Goal: Check status: Check status

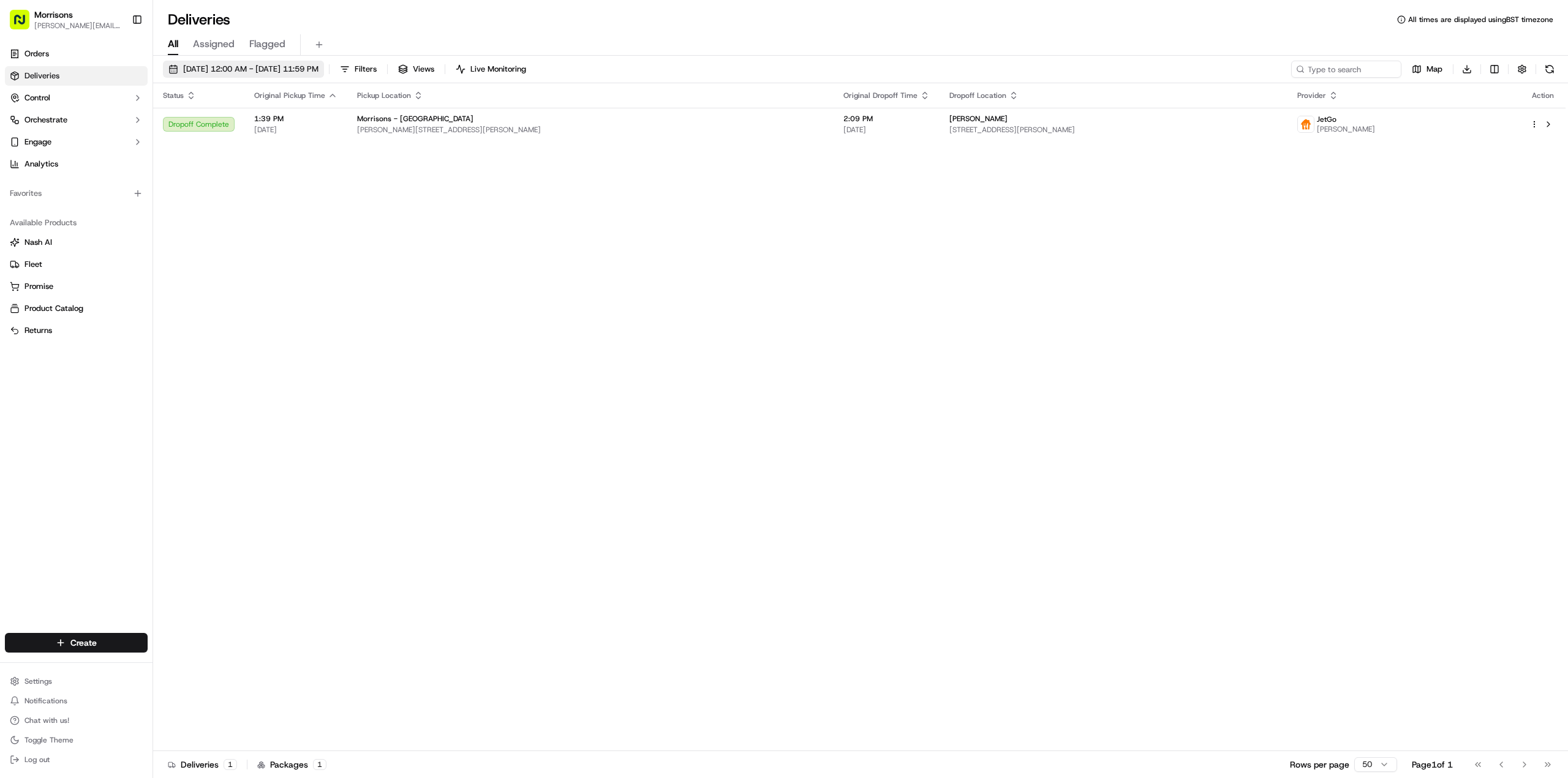
click at [276, 68] on span "[DATE] 12:00 AM - [DATE] 11:59 PM" at bounding box center [251, 69] width 135 height 11
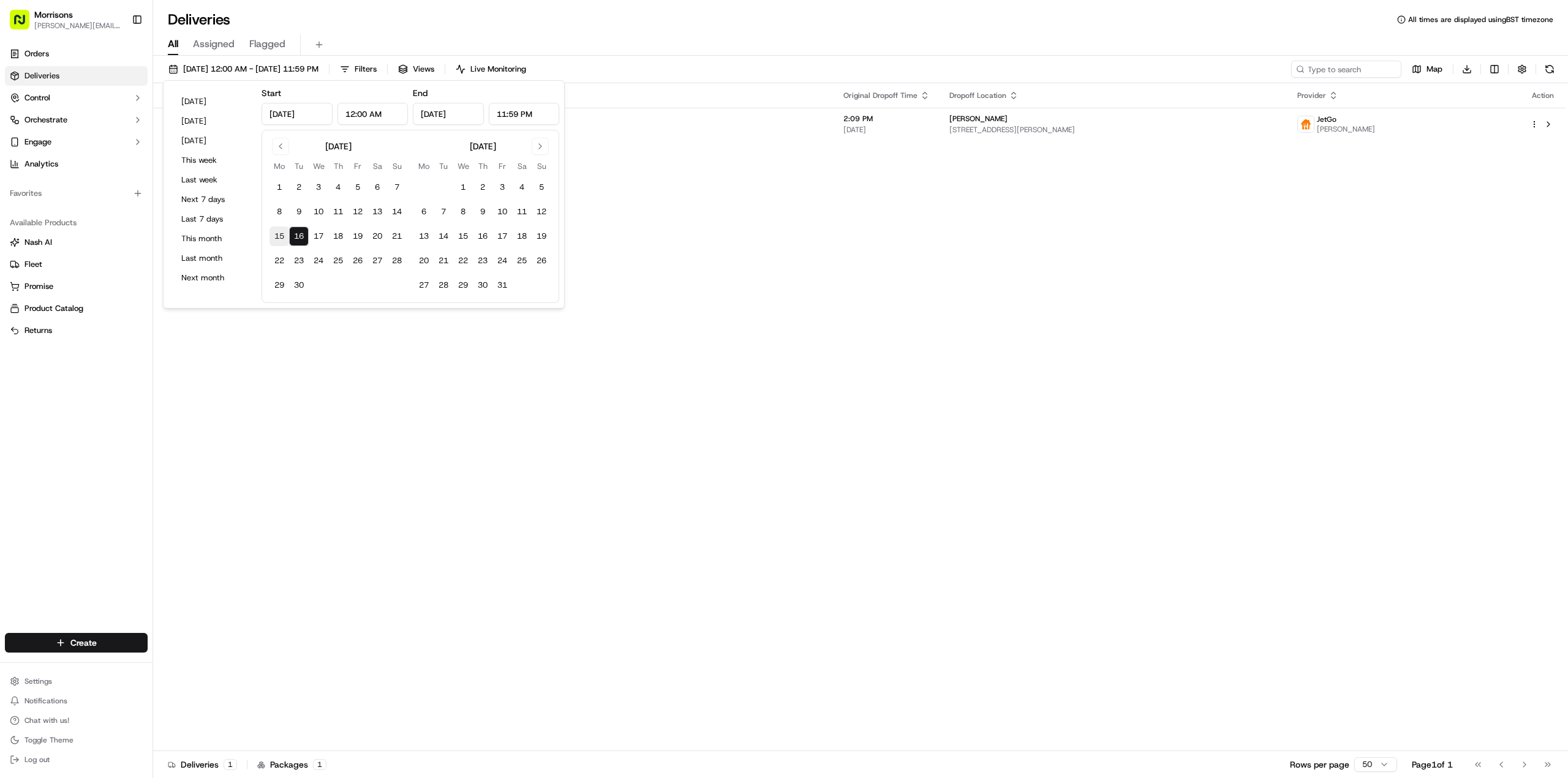
click at [281, 240] on button "15" at bounding box center [279, 237] width 20 height 20
type input "[DATE]"
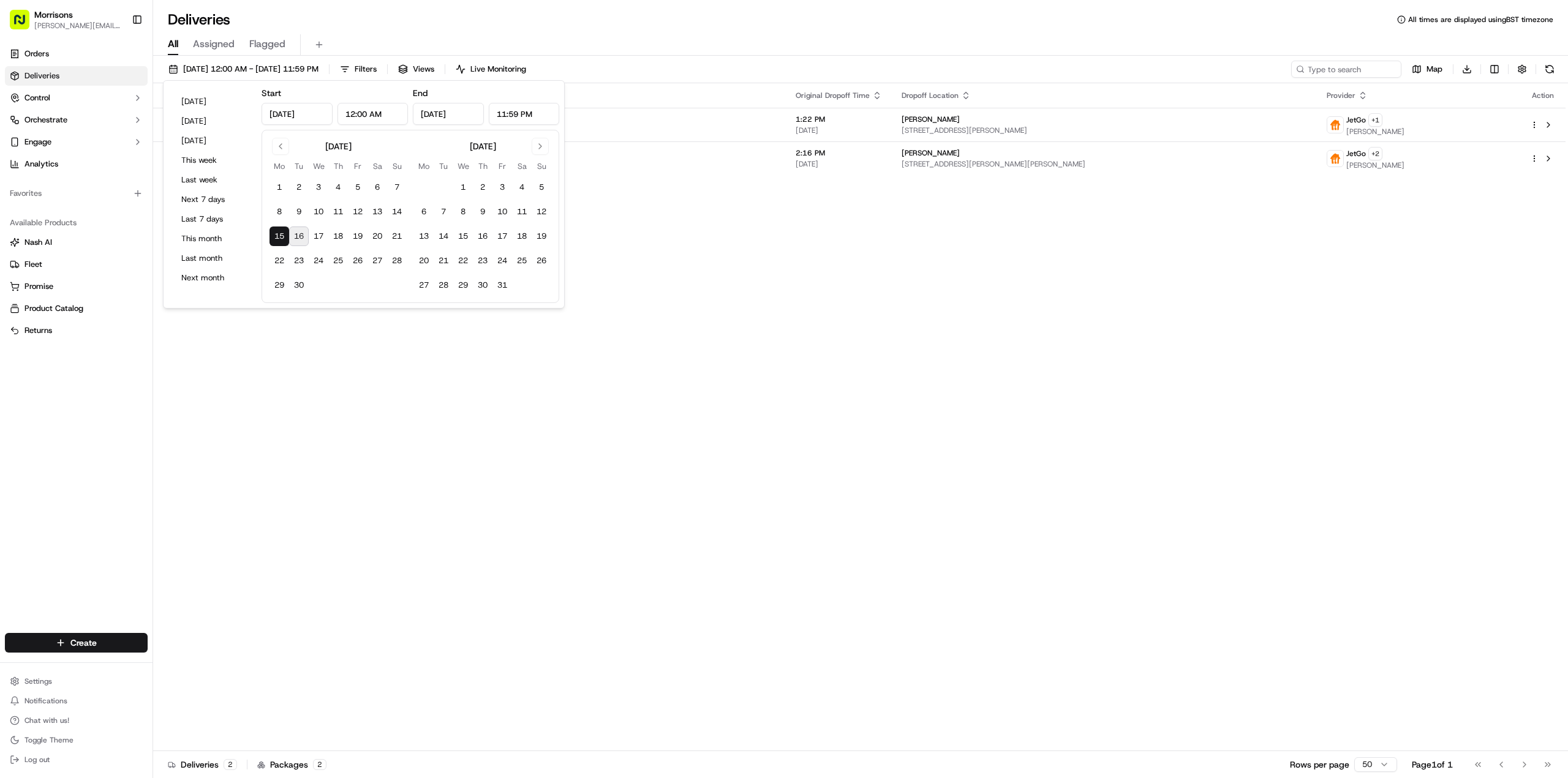
click at [671, 321] on div "Status Original Pickup Time Pickup Location Original Dropoff Time Dropoff Locat…" at bounding box center [859, 417] width 1412 height 668
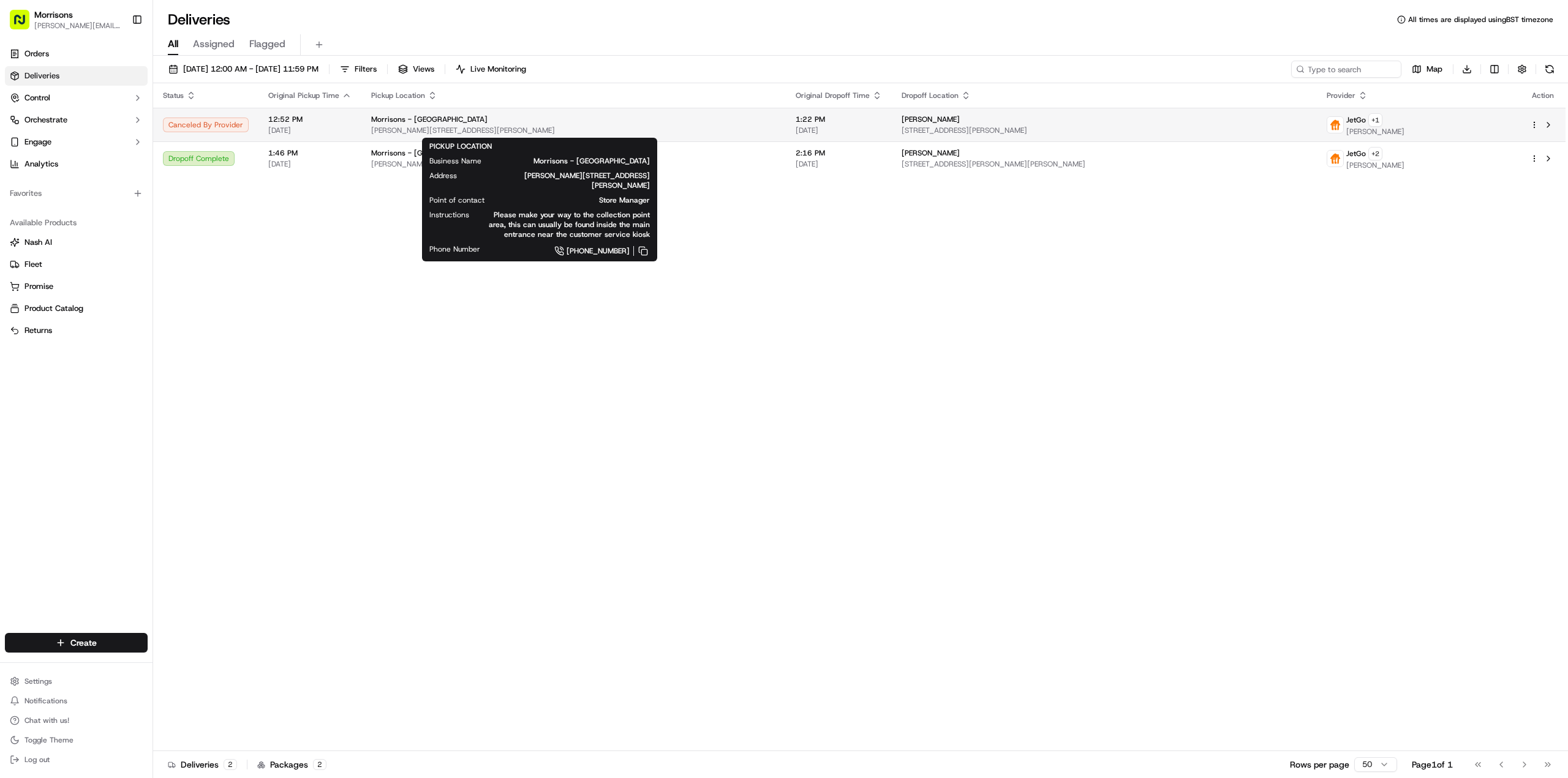
click at [548, 119] on div "Morrisons - [GEOGRAPHIC_DATA]" at bounding box center [573, 119] width 405 height 10
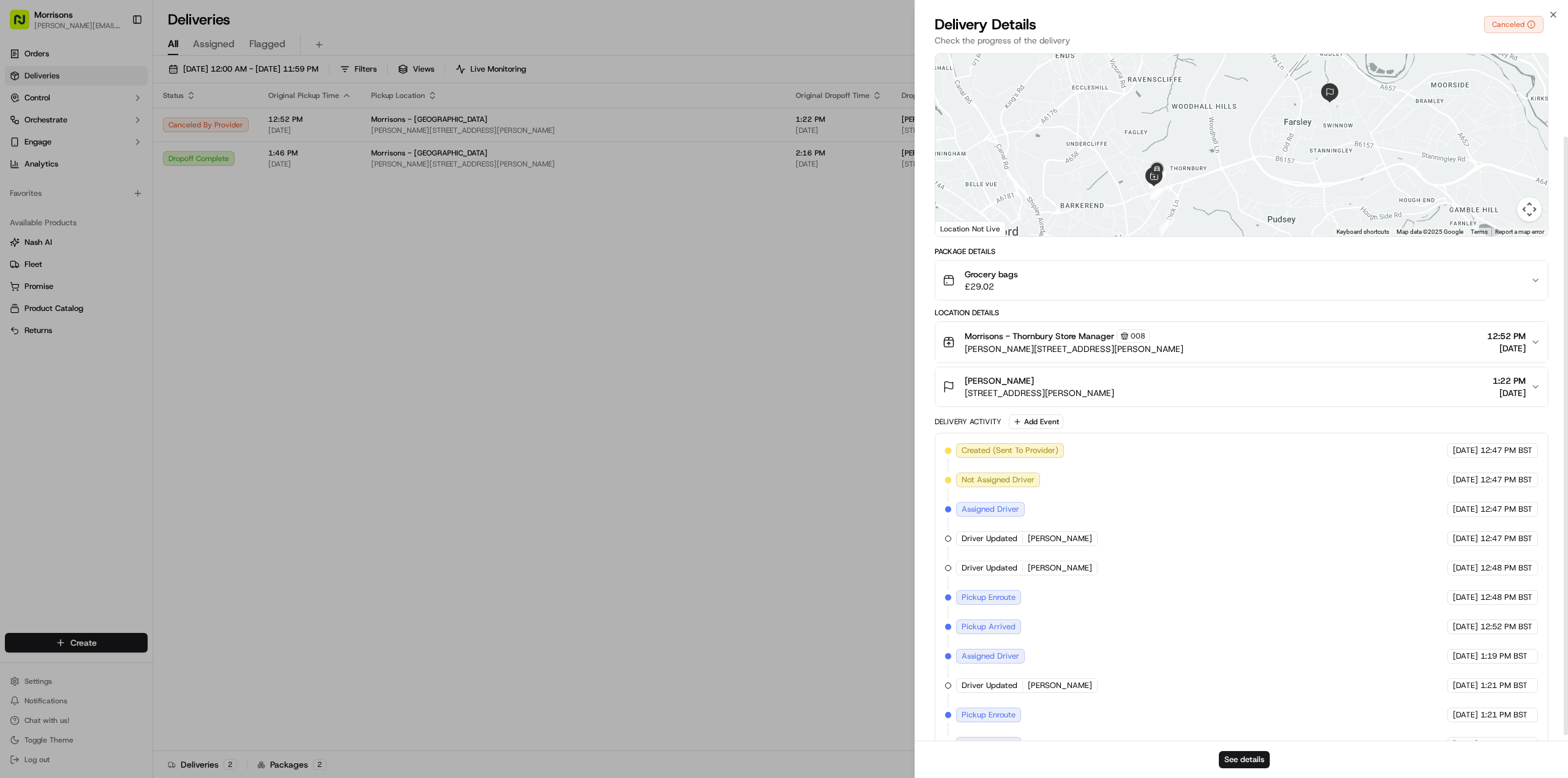
scroll to position [104, 0]
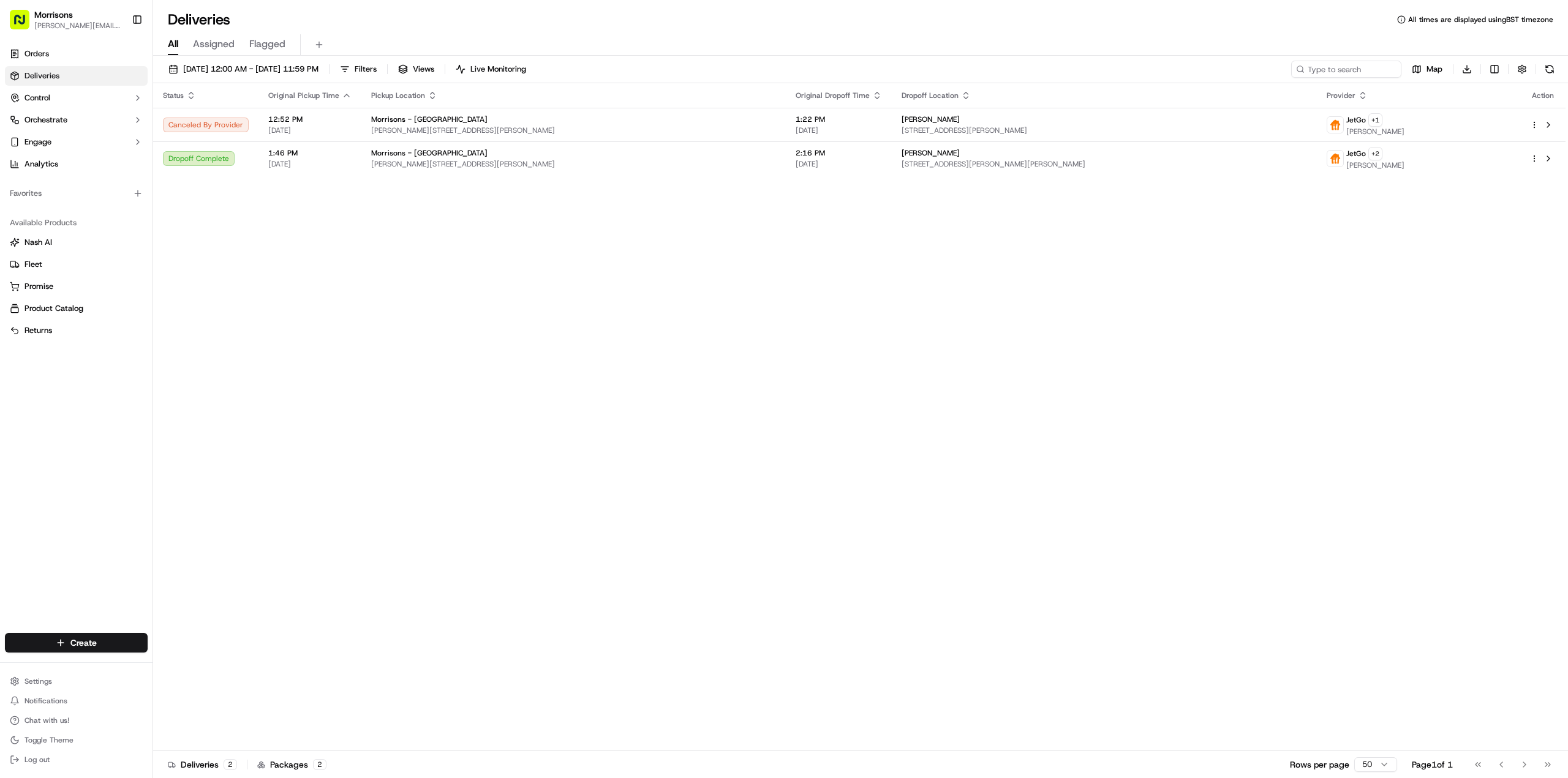
click at [357, 395] on div "Status Original Pickup Time Pickup Location Original Dropoff Time Dropoff Locat…" at bounding box center [859, 417] width 1412 height 668
click at [280, 73] on span "[DATE] 12:00 AM - [DATE] 11:59 PM" at bounding box center [251, 69] width 135 height 11
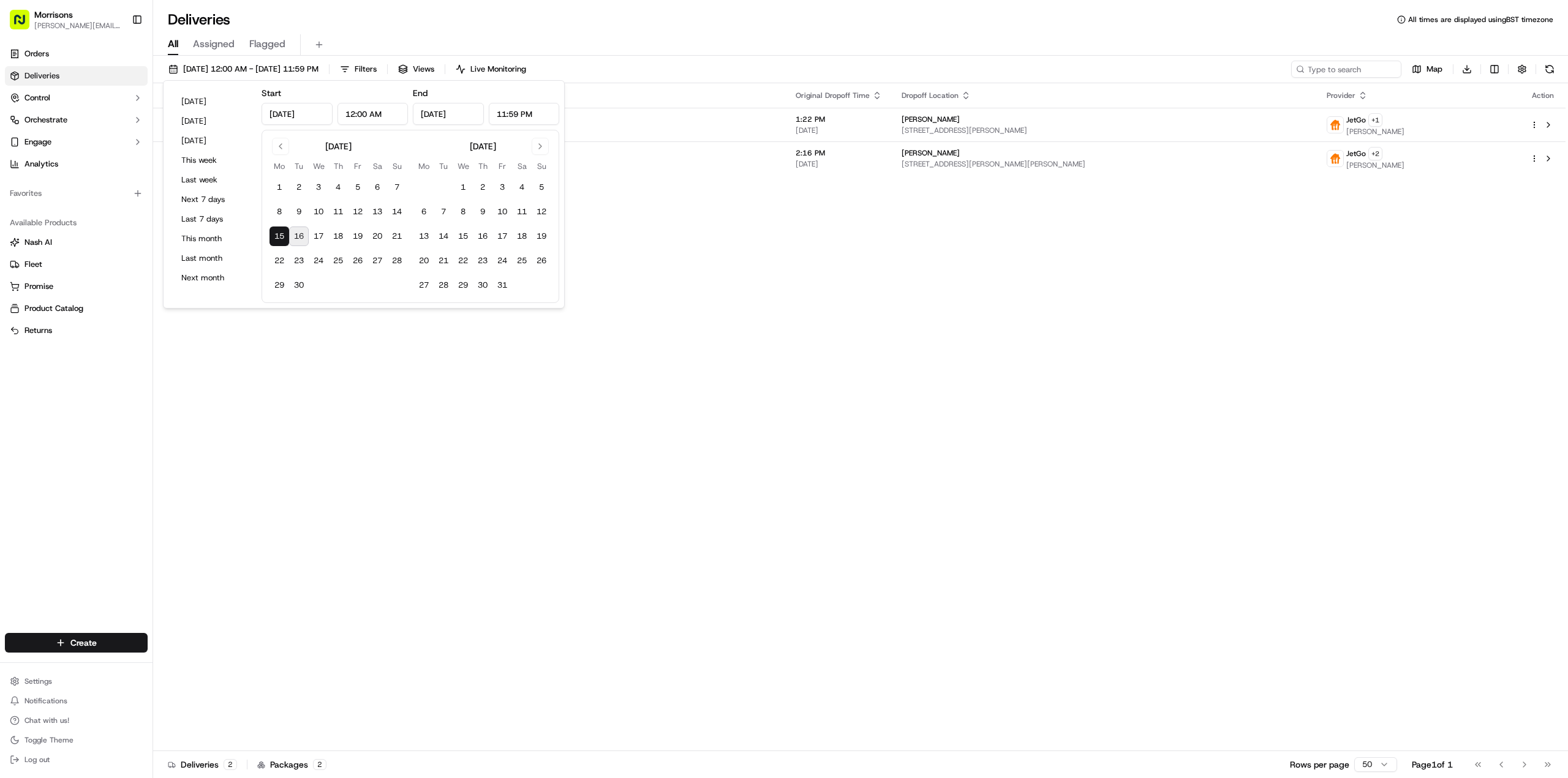
click at [809, 367] on div "Status Original Pickup Time Pickup Location Original Dropoff Time Dropoff Locat…" at bounding box center [859, 417] width 1412 height 668
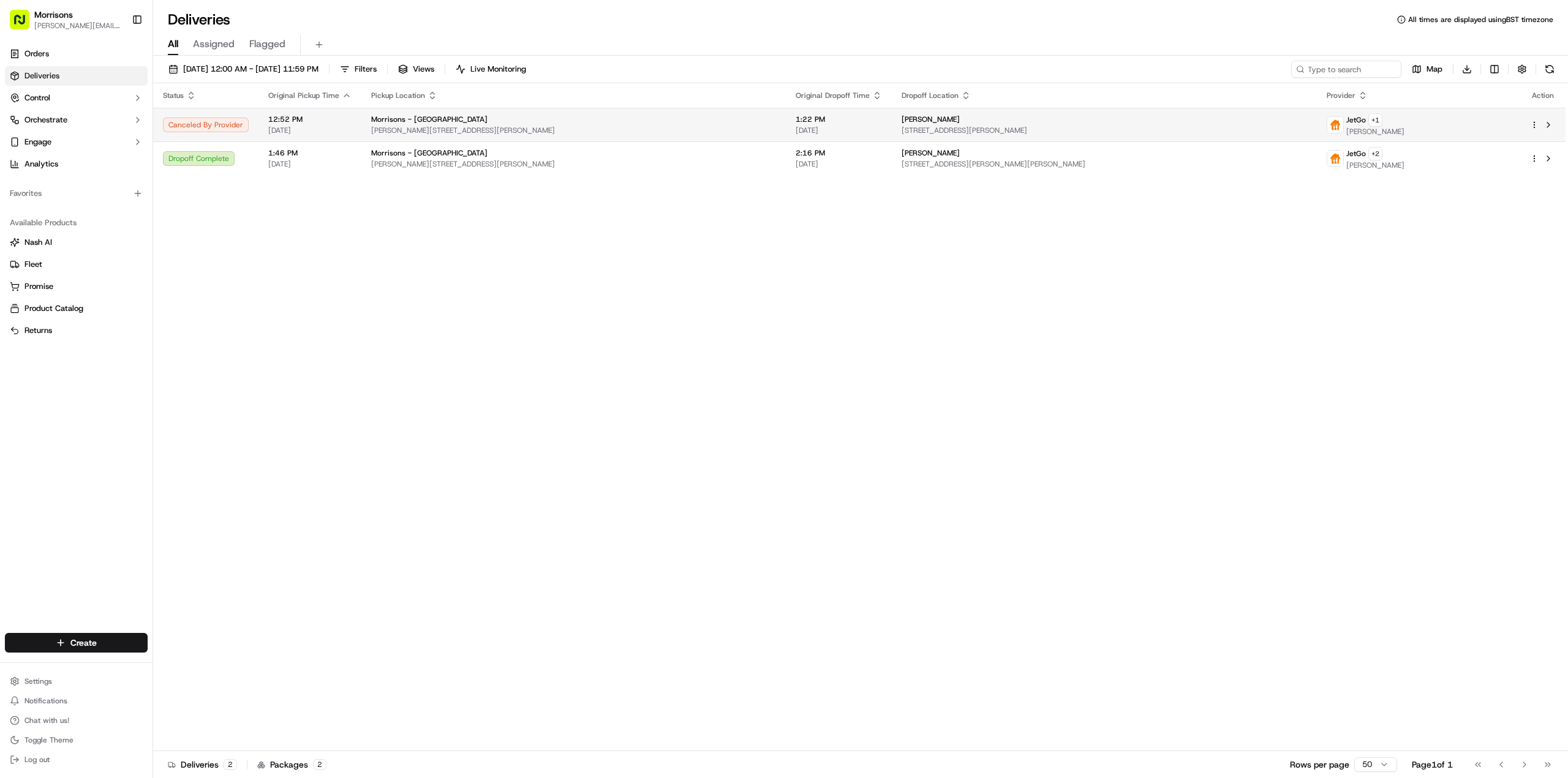
click at [558, 126] on span "[PERSON_NAME][STREET_ADDRESS][PERSON_NAME]" at bounding box center [573, 130] width 405 height 10
